Goal: Find specific page/section: Find specific page/section

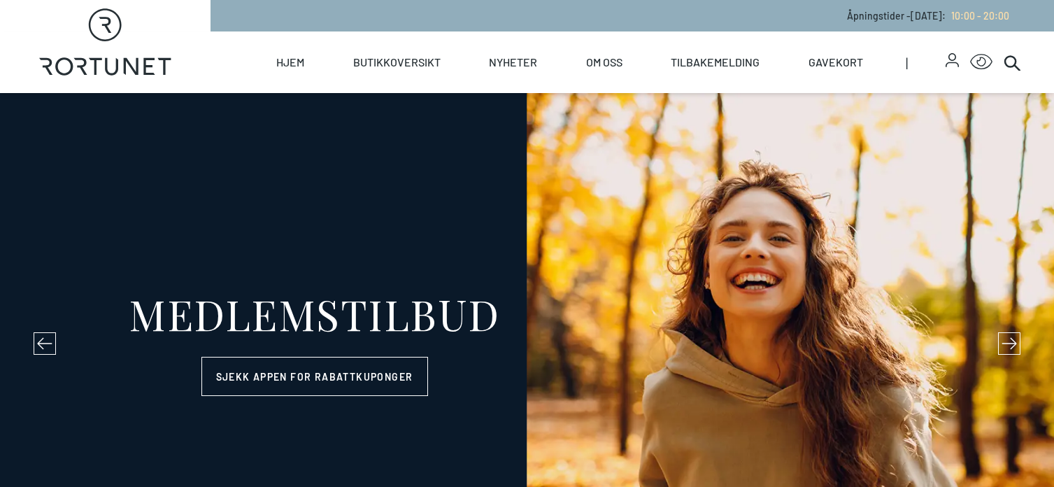
select select "NO"
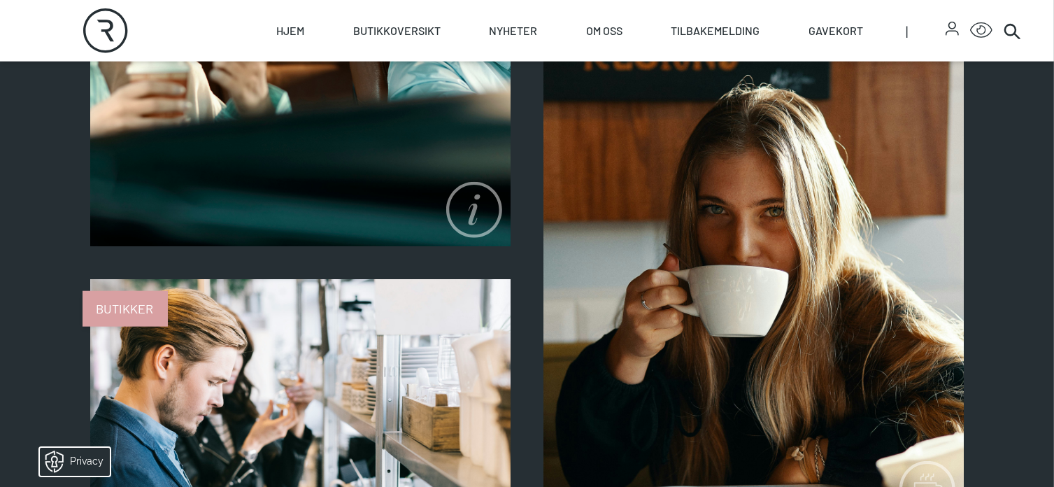
scroll to position [1373, 0]
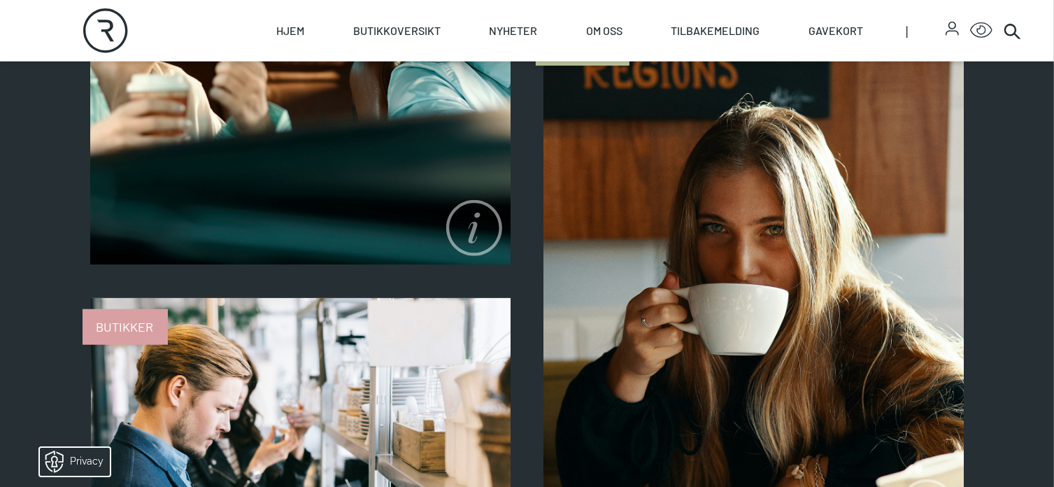
click at [123, 323] on span "Butikker" at bounding box center [125, 327] width 85 height 36
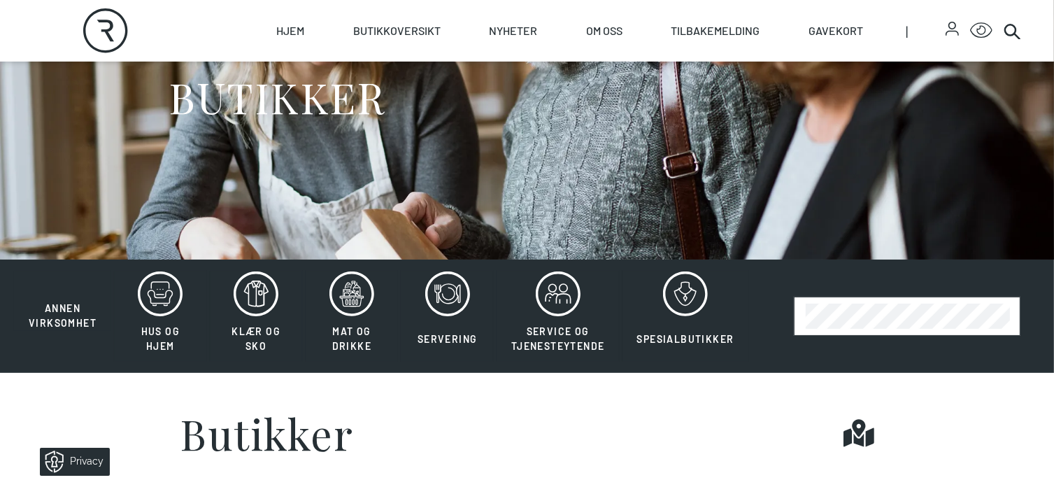
scroll to position [196, 0]
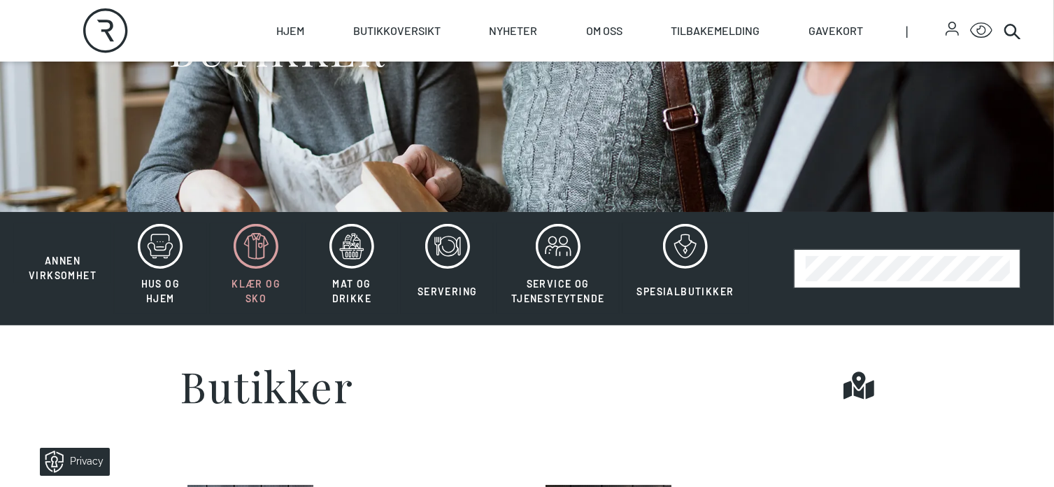
click at [243, 250] on icon at bounding box center [256, 246] width 45 height 45
click at [248, 269] on button "Klær og sko" at bounding box center [256, 268] width 93 height 91
click at [259, 255] on icon at bounding box center [256, 246] width 45 height 45
click at [131, 399] on section "Butikker Find it!" at bounding box center [527, 385] width 1054 height 120
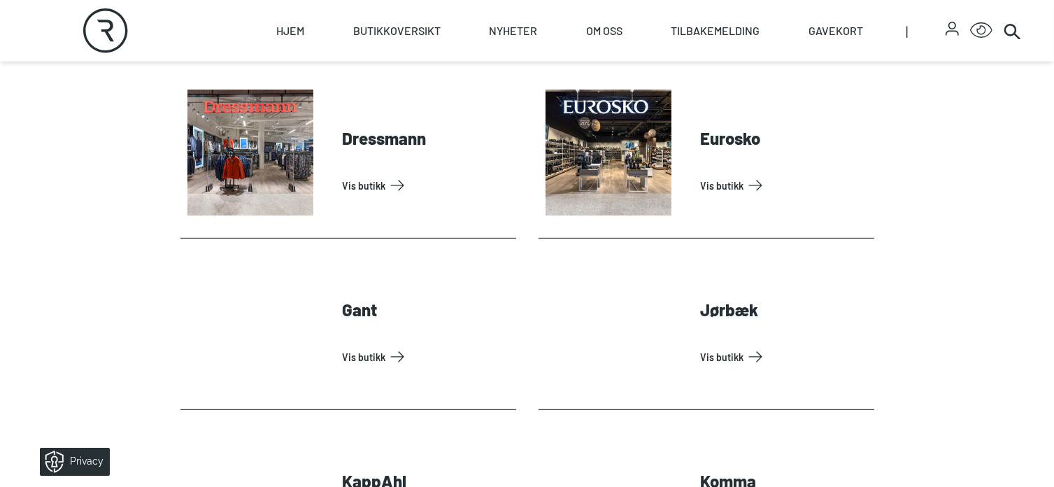
scroll to position [587, 0]
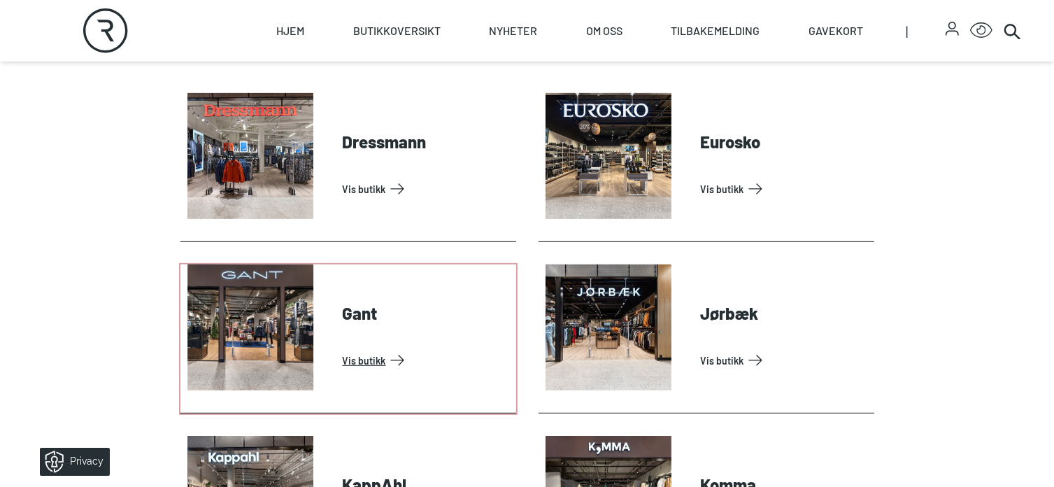
click at [343, 349] on link "Vis butikk" at bounding box center [427, 360] width 168 height 22
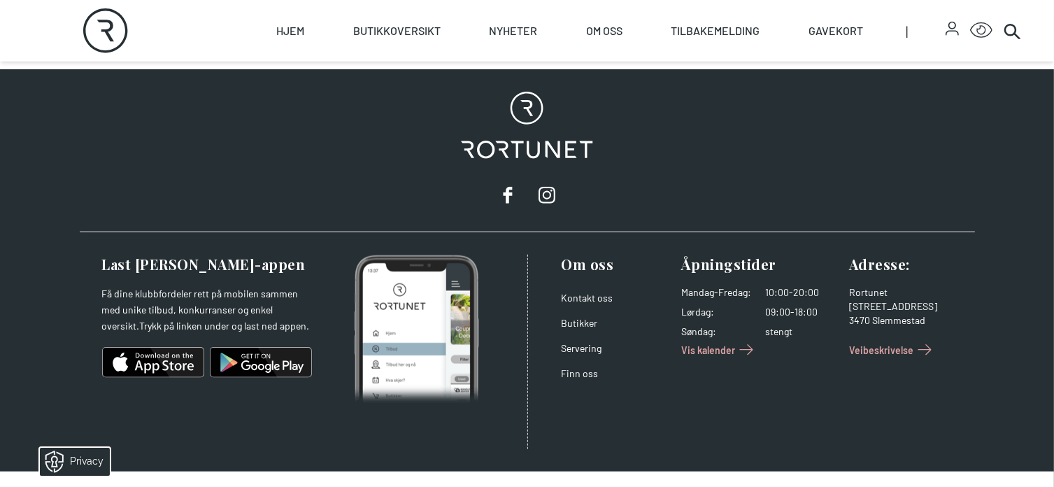
scroll to position [1174, 0]
